Goal: Task Accomplishment & Management: Manage account settings

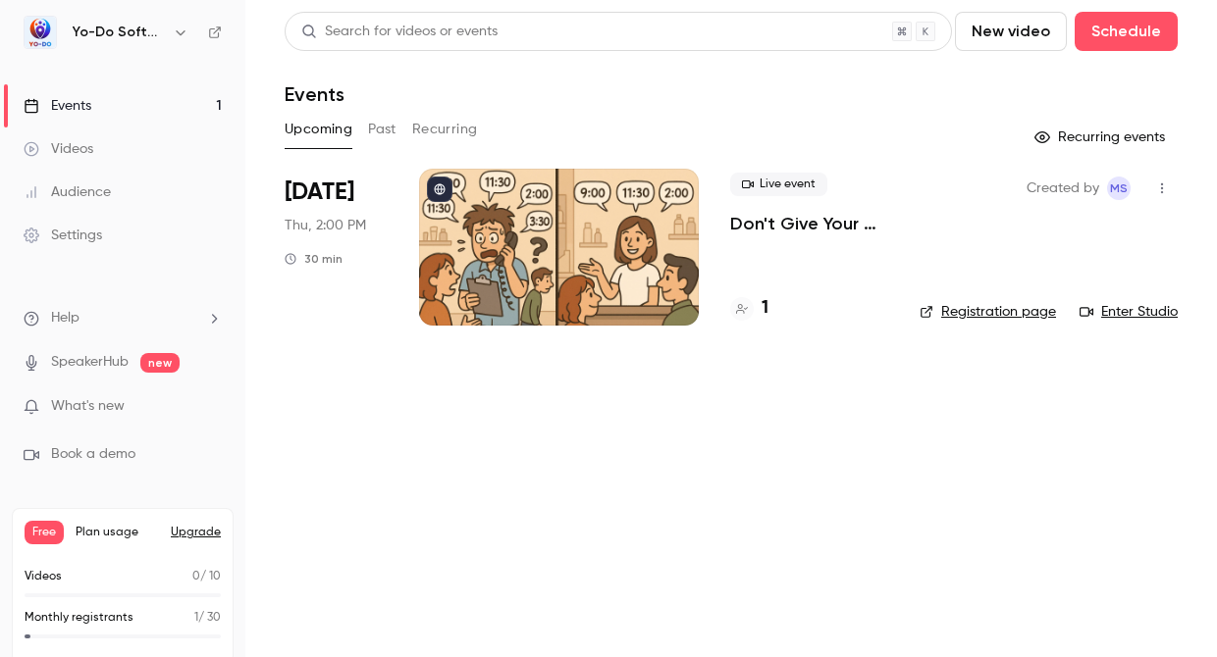
click at [144, 33] on h6 "Yo-Do Software" at bounding box center [119, 33] width 92 height 20
click at [173, 35] on icon "button" at bounding box center [181, 33] width 16 height 16
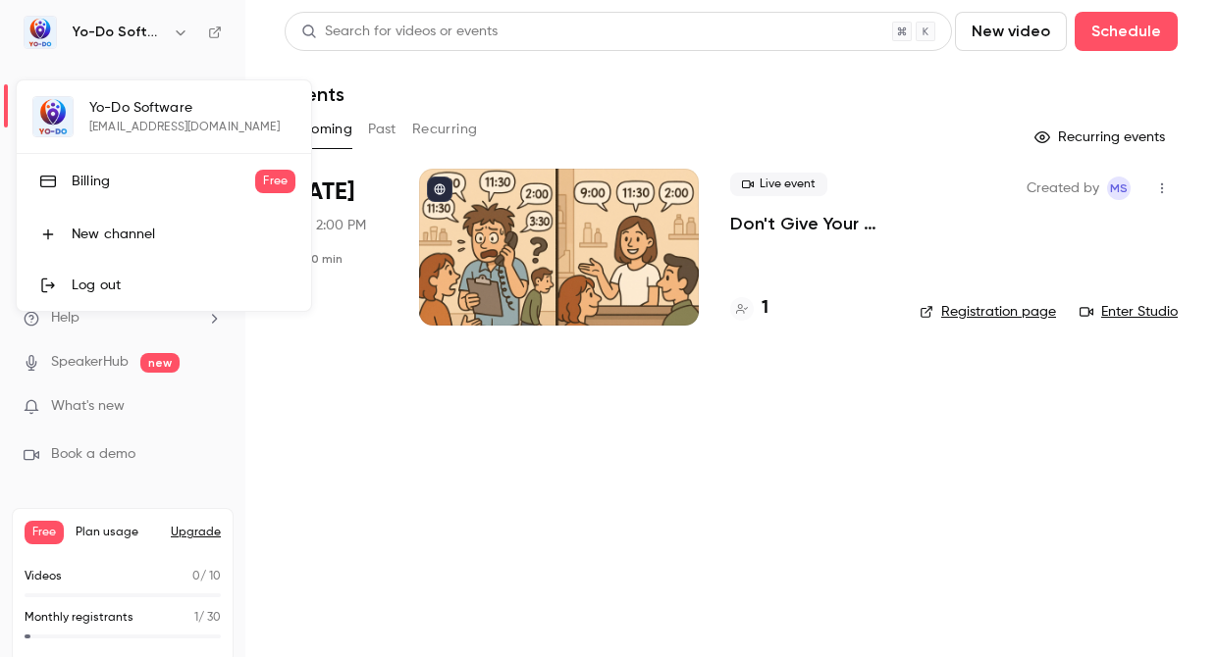
click at [111, 104] on div "Yo-Do Software admin@yo-do.com Billing Free New channel Log out" at bounding box center [164, 195] width 294 height 231
click at [88, 28] on div at bounding box center [608, 328] width 1217 height 657
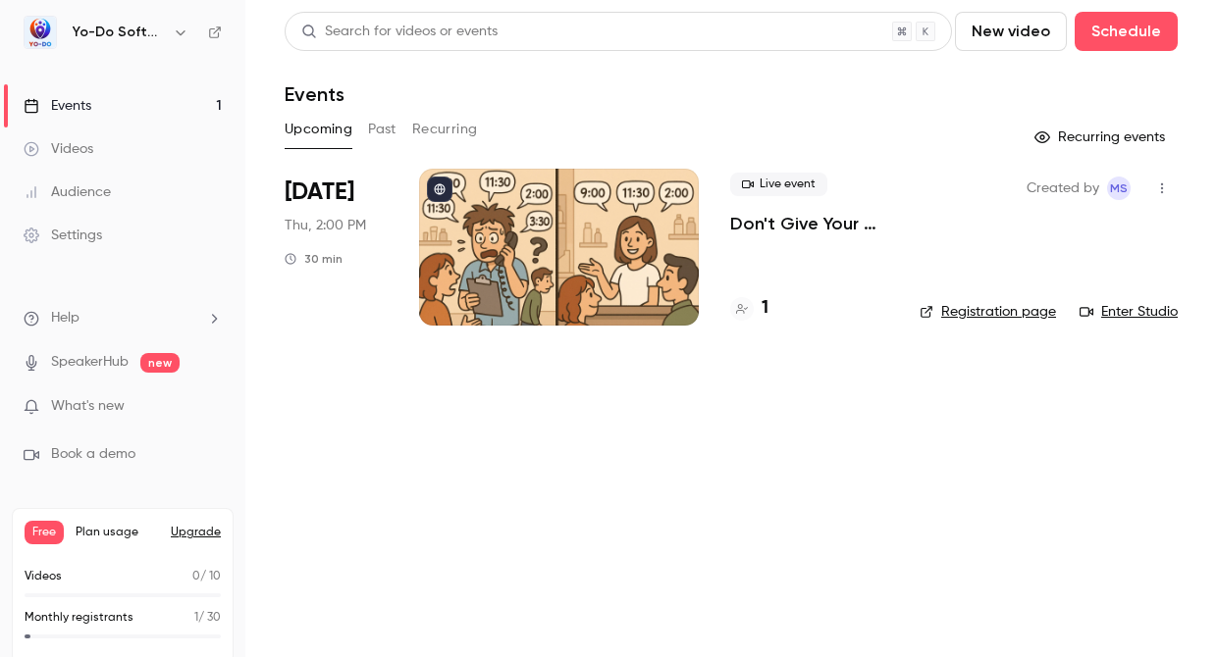
click at [59, 231] on div "Settings" at bounding box center [63, 236] width 78 height 20
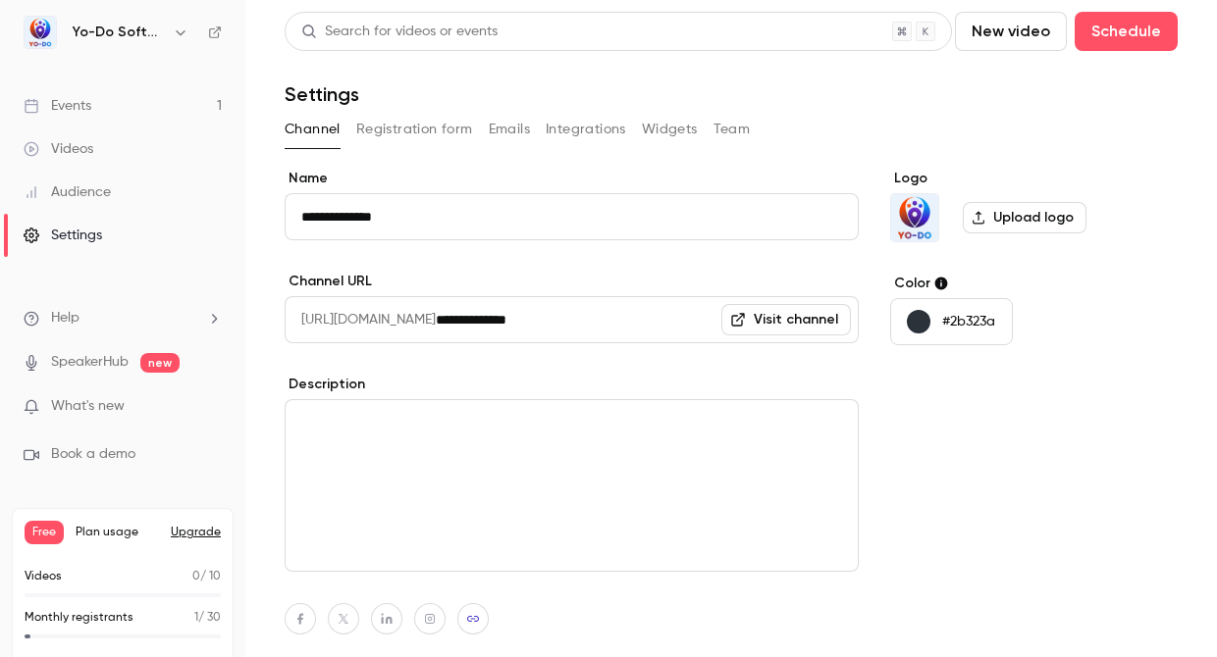
click at [724, 128] on button "Team" at bounding box center [731, 129] width 37 height 31
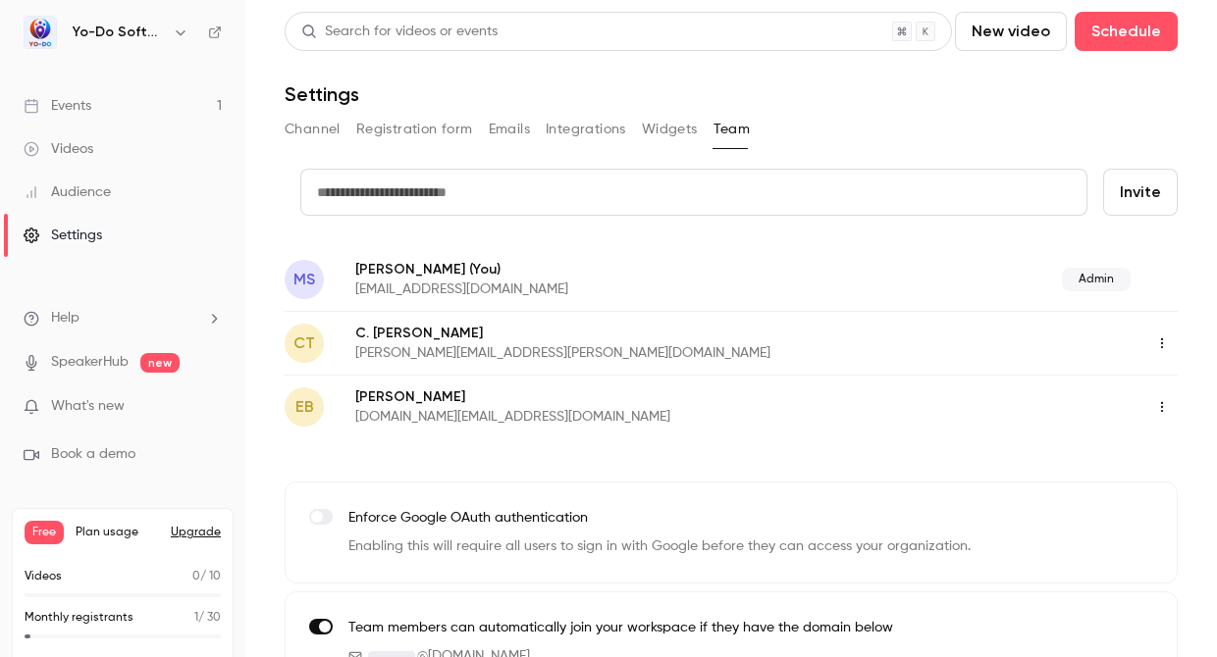
click at [436, 186] on input "text" at bounding box center [693, 192] width 787 height 47
type input "**********"
click at [1139, 178] on button "Invite" at bounding box center [1140, 192] width 75 height 47
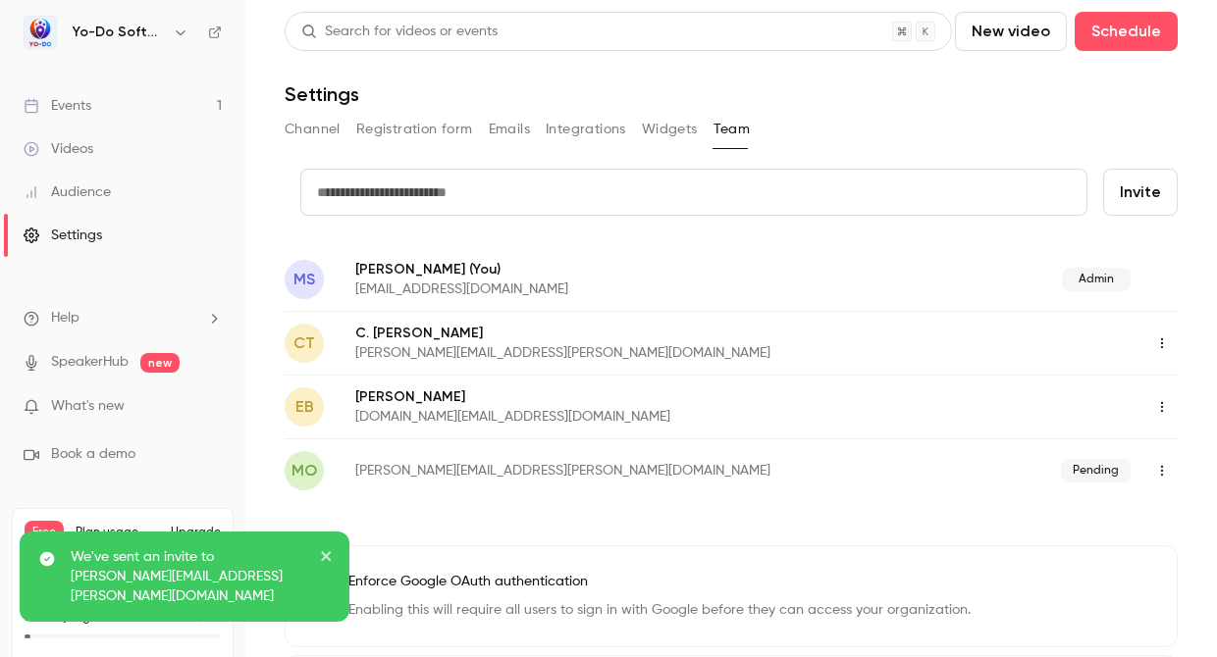
click at [1160, 474] on icon "button" at bounding box center [1162, 471] width 16 height 14
click at [753, 488] on div at bounding box center [608, 328] width 1217 height 657
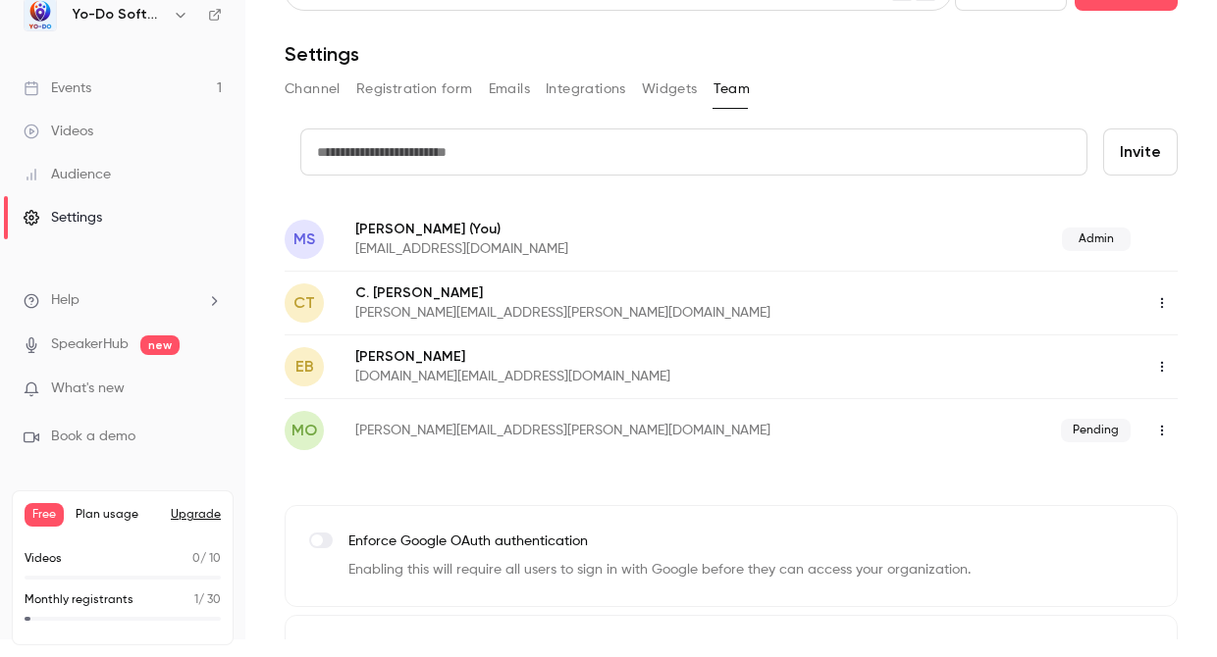
scroll to position [21, 0]
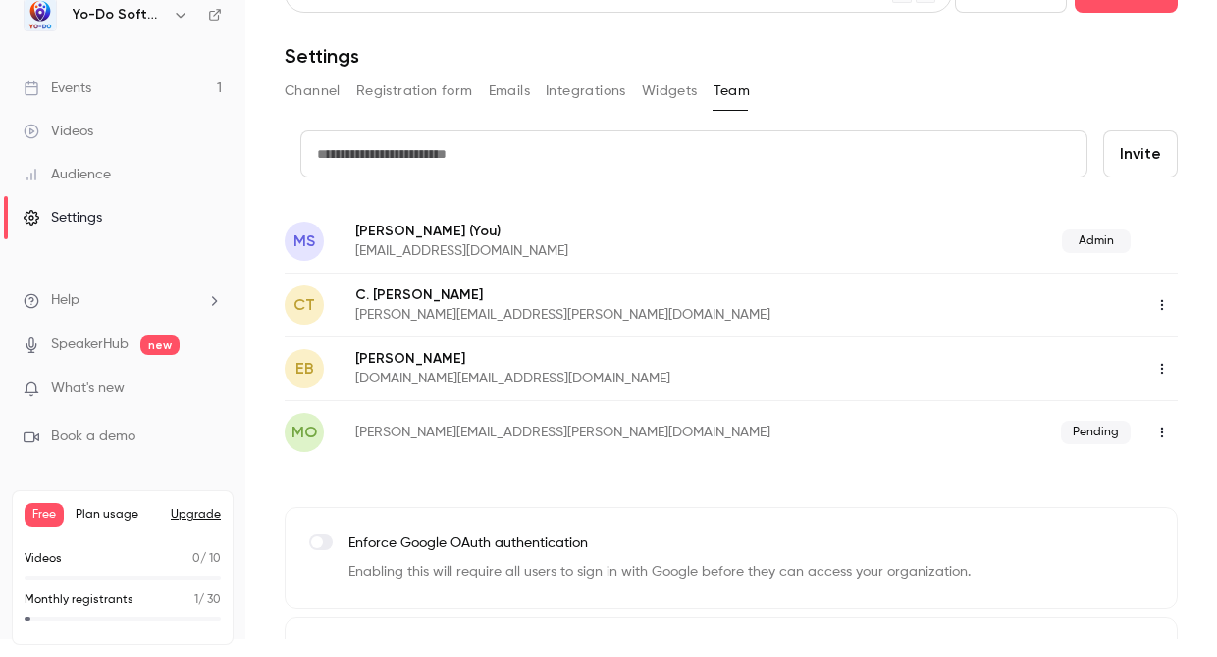
click at [1157, 366] on icon "button" at bounding box center [1162, 369] width 16 height 14
click at [1157, 366] on div at bounding box center [608, 328] width 1217 height 657
click at [1167, 431] on icon "button" at bounding box center [1162, 433] width 16 height 14
click at [1167, 431] on div at bounding box center [608, 328] width 1217 height 657
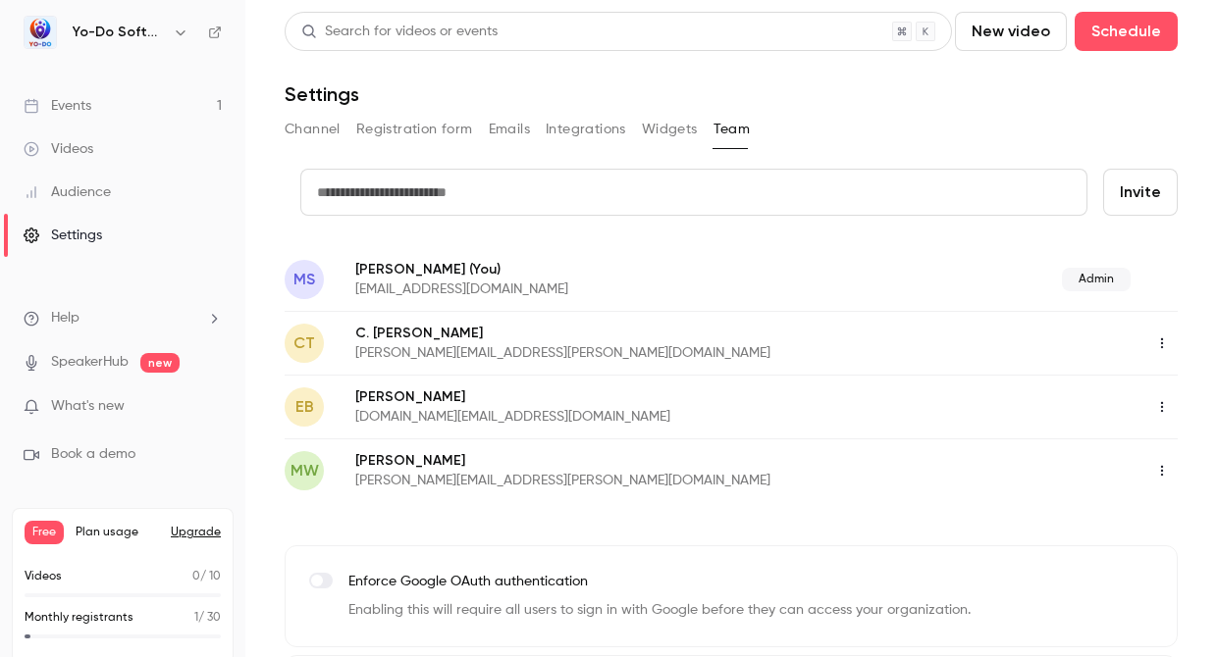
click at [1160, 472] on icon "button" at bounding box center [1162, 471] width 16 height 14
click at [1077, 527] on div "Assign admin role" at bounding box center [1109, 521] width 149 height 20
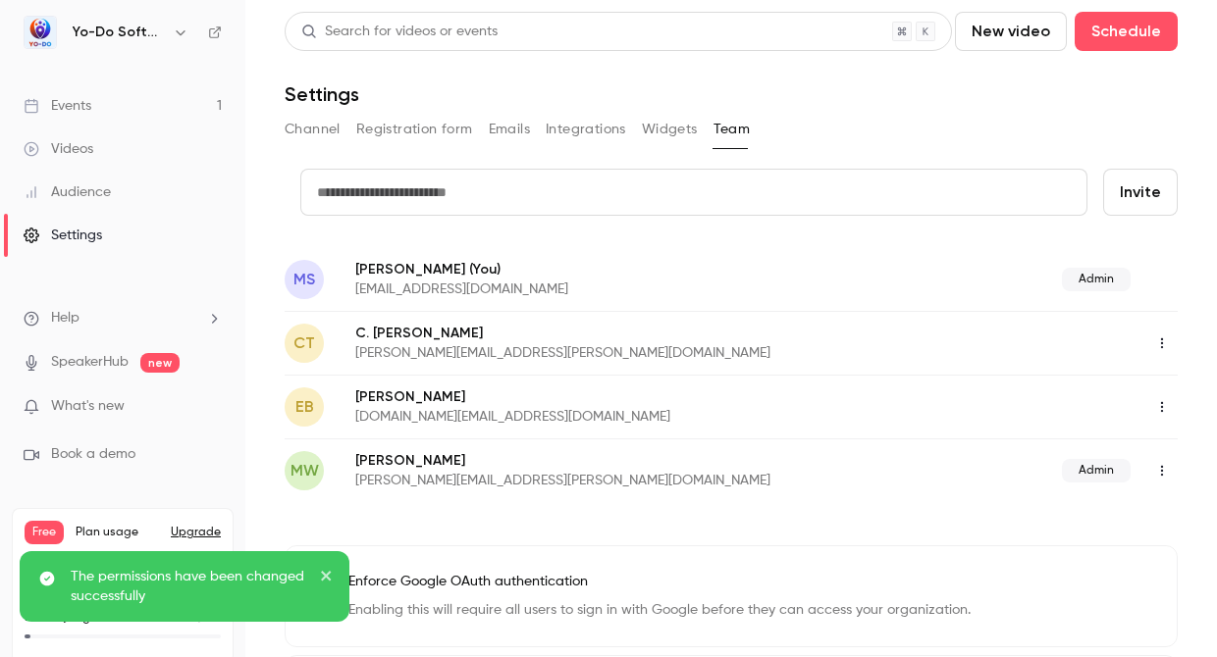
click at [324, 581] on icon "close" at bounding box center [327, 576] width 14 height 16
